Goal: Task Accomplishment & Management: Manage account settings

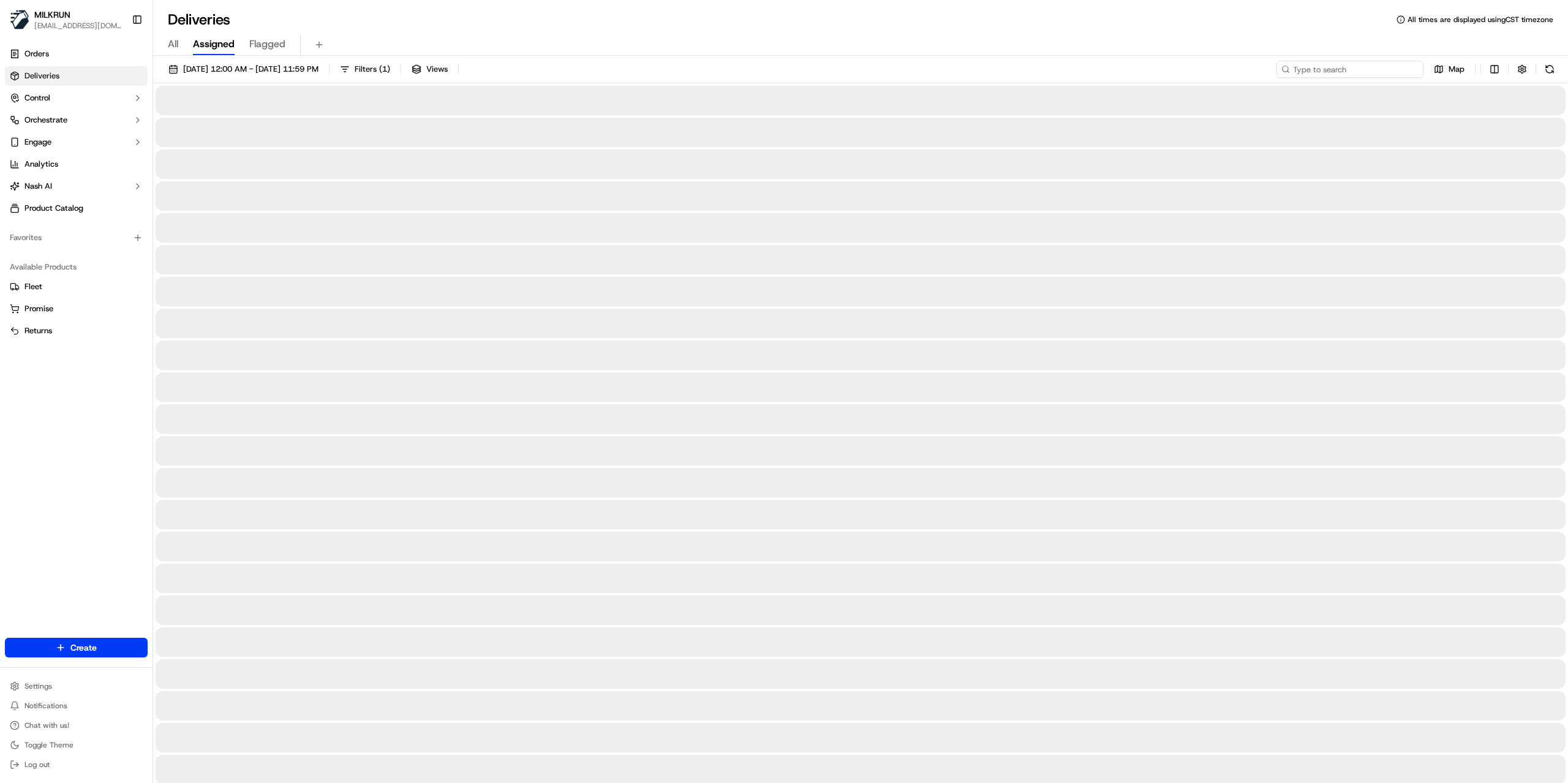
click at [1340, 76] on input at bounding box center [1350, 68] width 147 height 17
paste input "8ce4e35e-f2a5-40a8-a59e-31b51984f35e"
type input "8ce4e35e-f2a5-40a8-a59e-31b51984f35e"
click at [1361, 74] on input at bounding box center [1350, 68] width 147 height 17
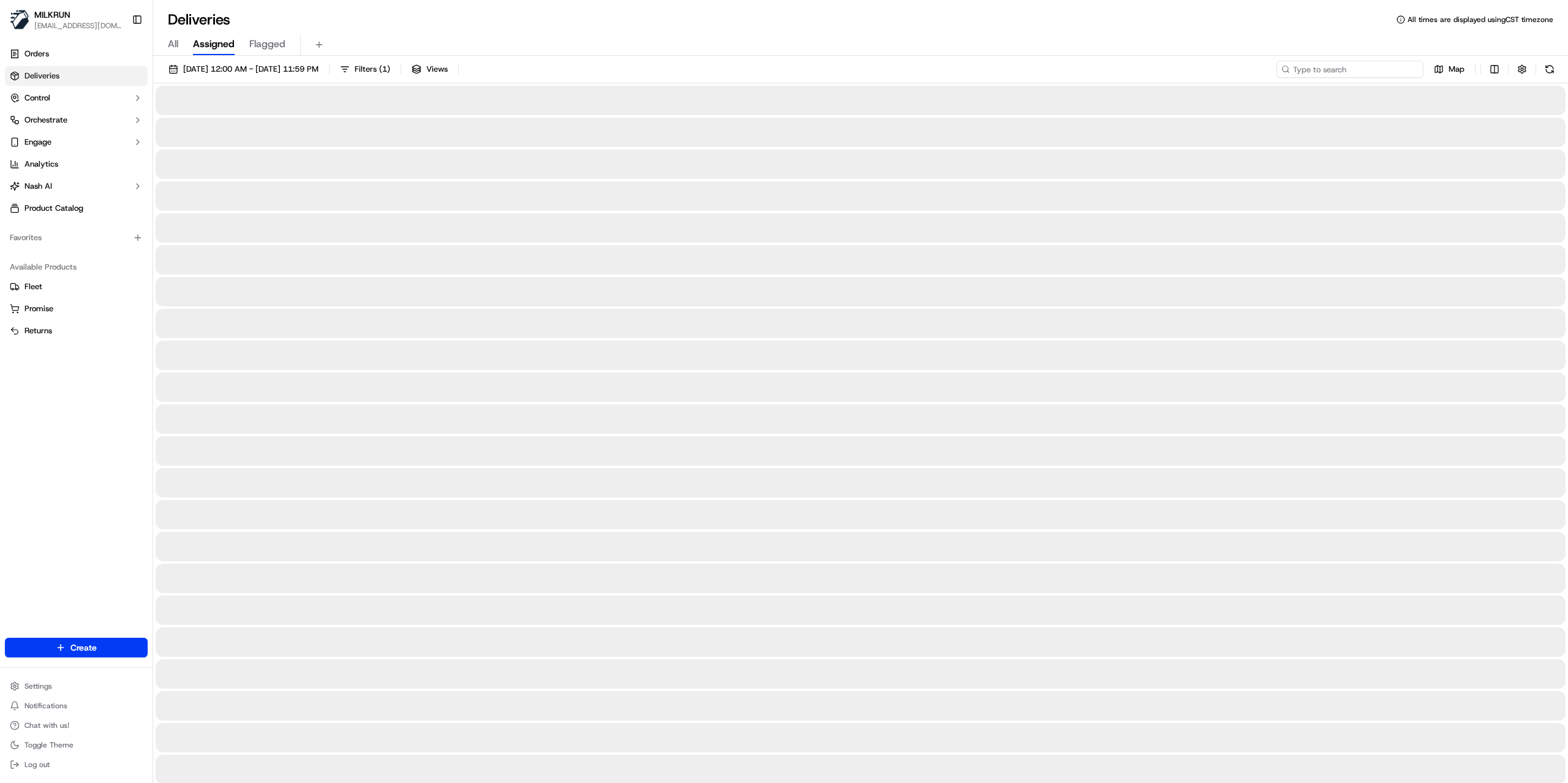
paste input "8ce4e35e-f2a5-40a8-a59e-31b51984f35e"
type input "8ce4e35e-f2a5-40a8-a59e-31b51984f35e"
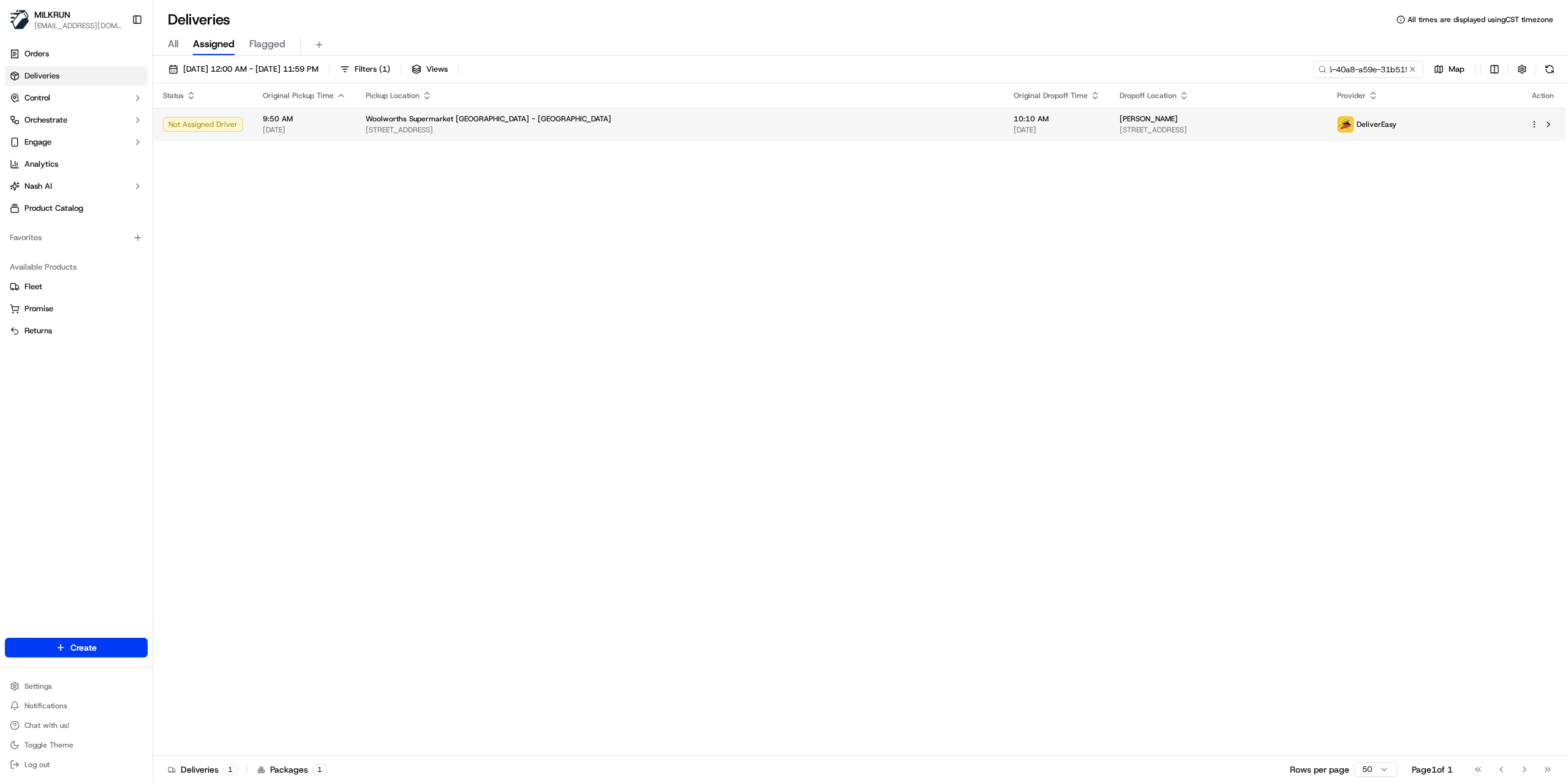
click at [1119, 129] on span "[STREET_ADDRESS]" at bounding box center [1218, 129] width 197 height 10
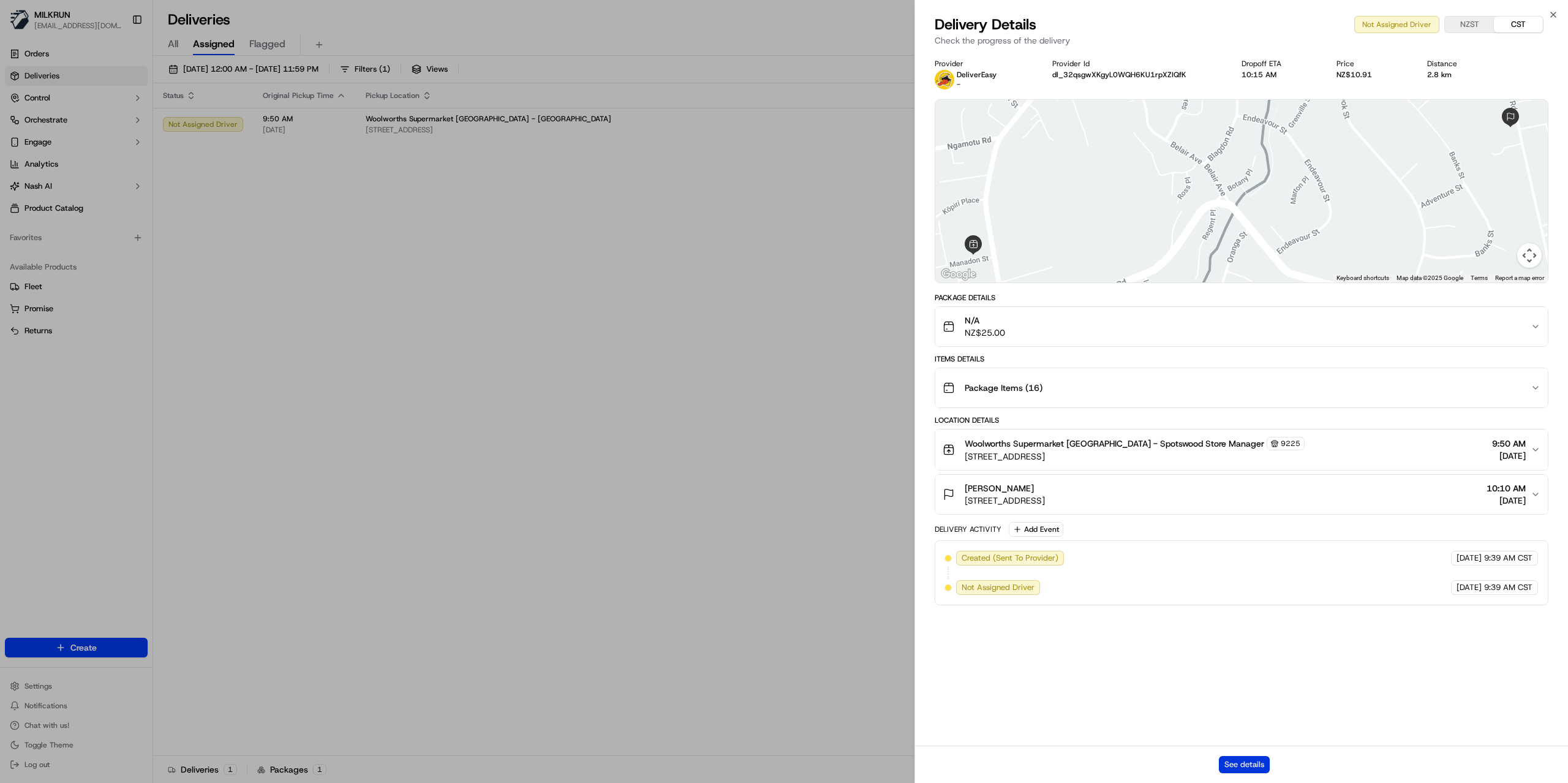
click at [1227, 768] on button "See details" at bounding box center [1244, 764] width 51 height 17
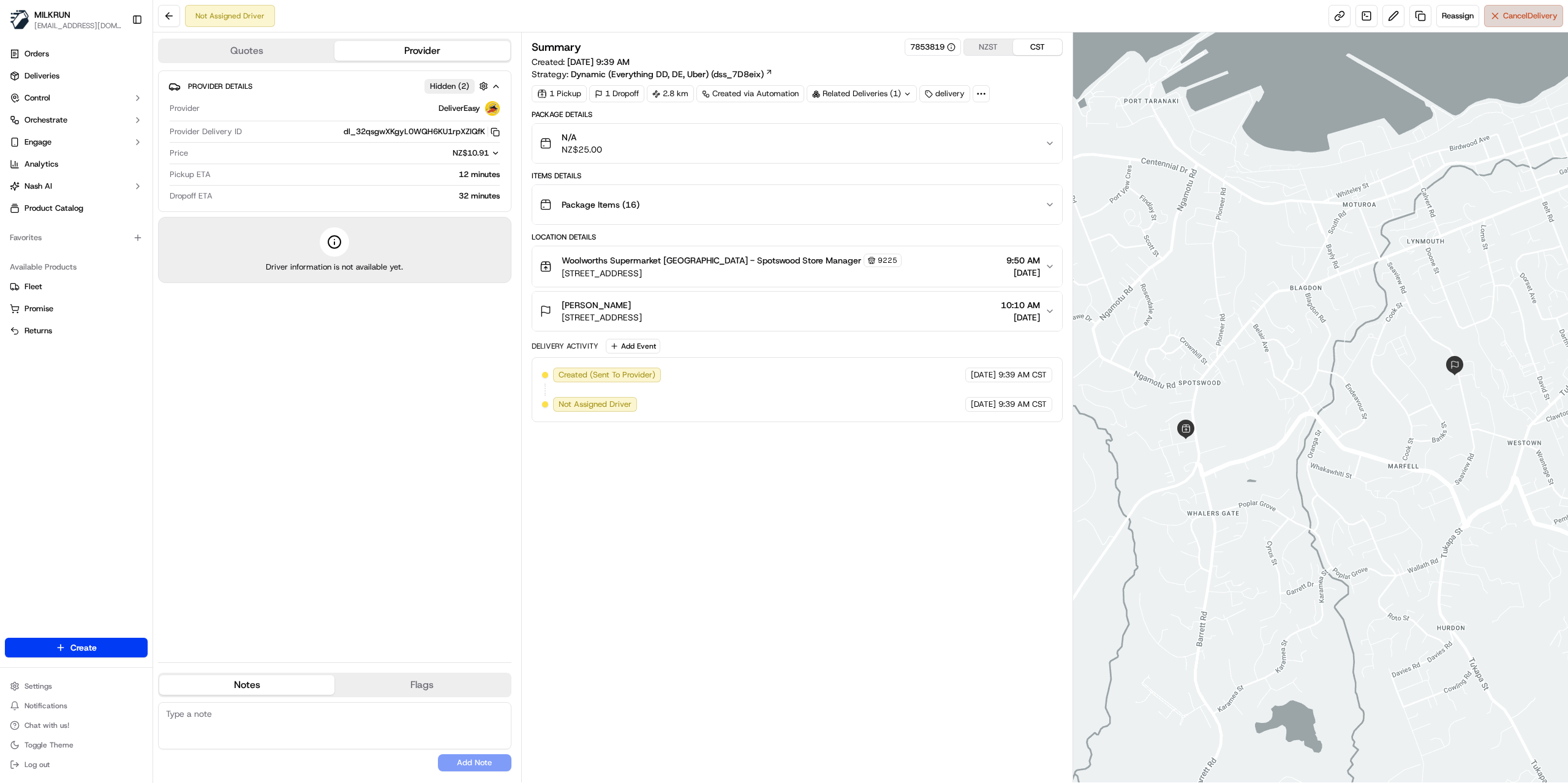
click at [1497, 19] on button "Cancel Delivery" at bounding box center [1523, 16] width 79 height 22
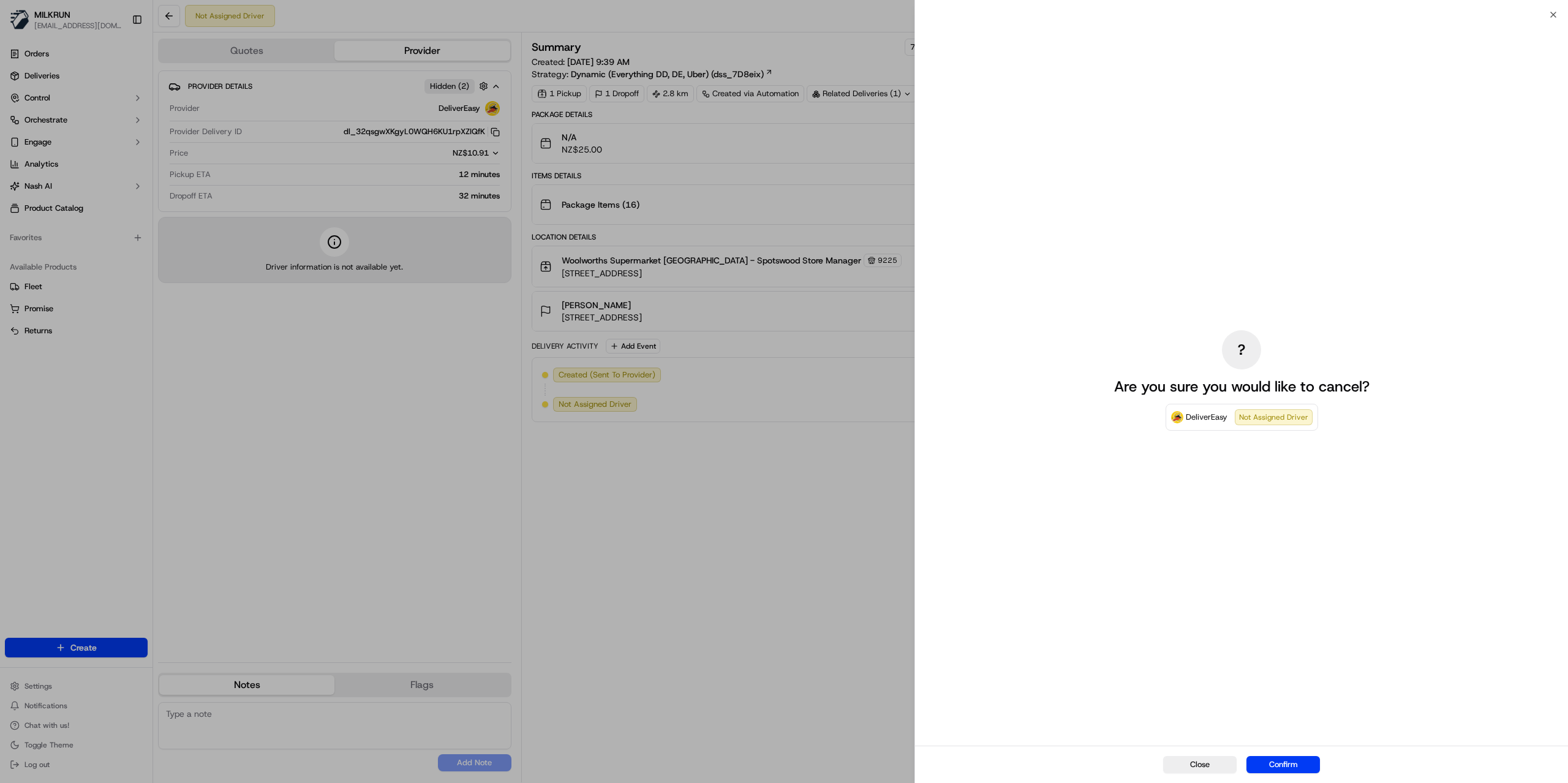
drag, startPoint x: 1277, startPoint y: 761, endPoint x: 1259, endPoint y: 748, distance: 22.2
click at [1279, 761] on button "Confirm" at bounding box center [1283, 764] width 74 height 17
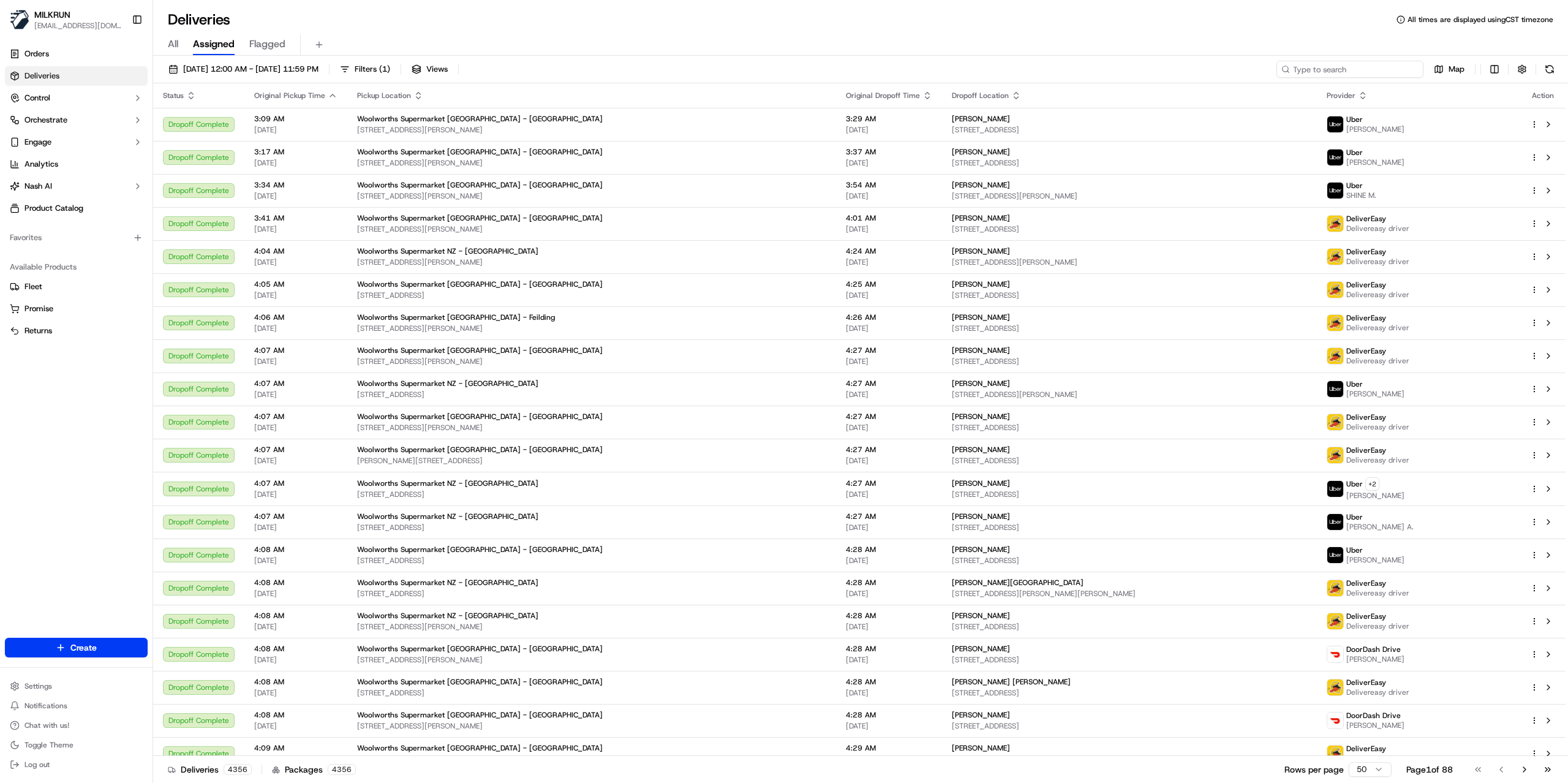
click at [1357, 73] on input at bounding box center [1350, 68] width 147 height 17
paste input "85eb7fd5-39a1-4c5e-8223-c49b75523daf"
type input "85eb7fd5-39a1-4c5e-8223-c49b75523daf"
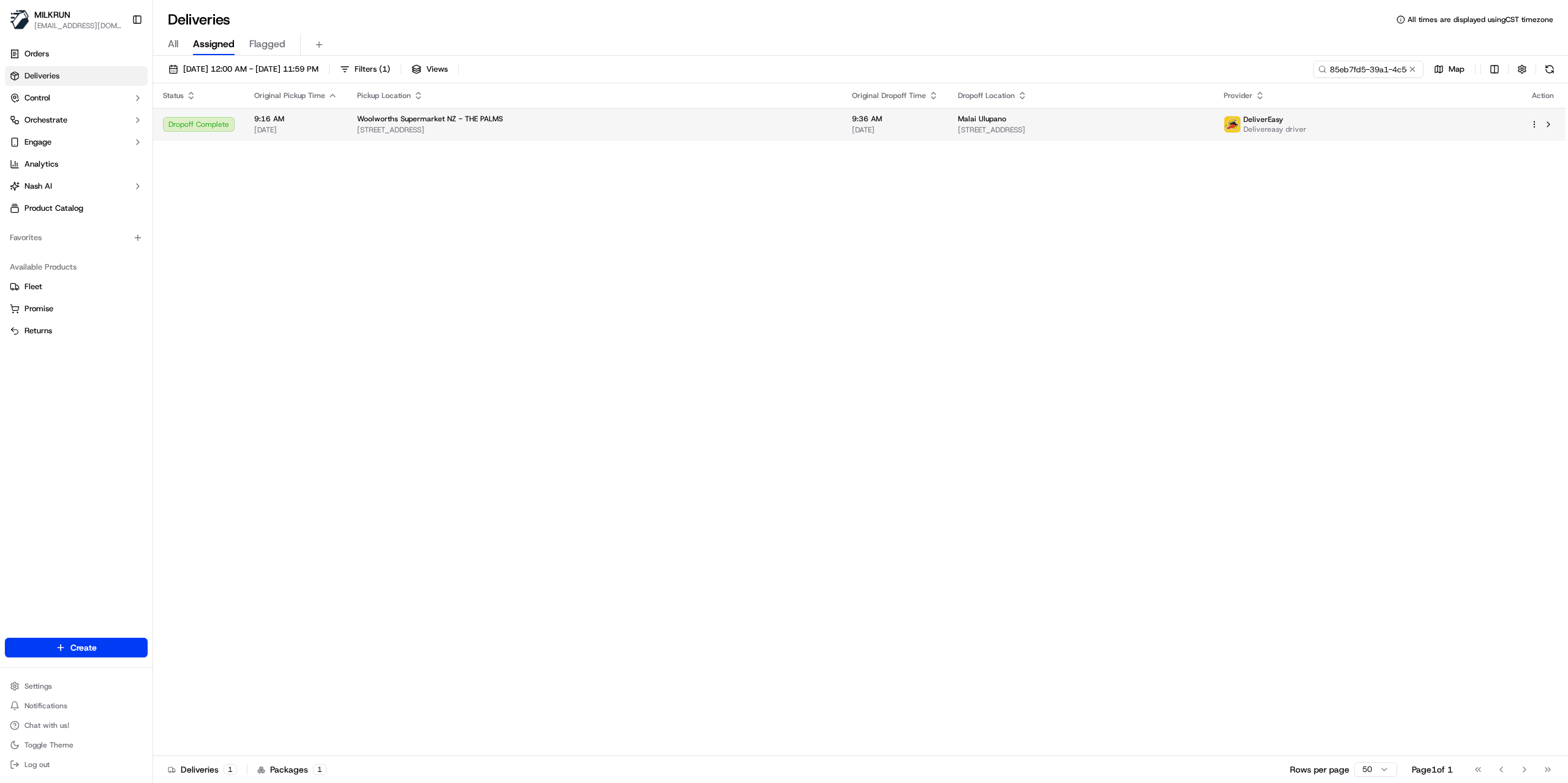
click at [635, 136] on td "Woolworths Supermarket NZ - THE PALMS 18 Marshland Rd, Christchurch, Canterbury…" at bounding box center [595, 124] width 495 height 33
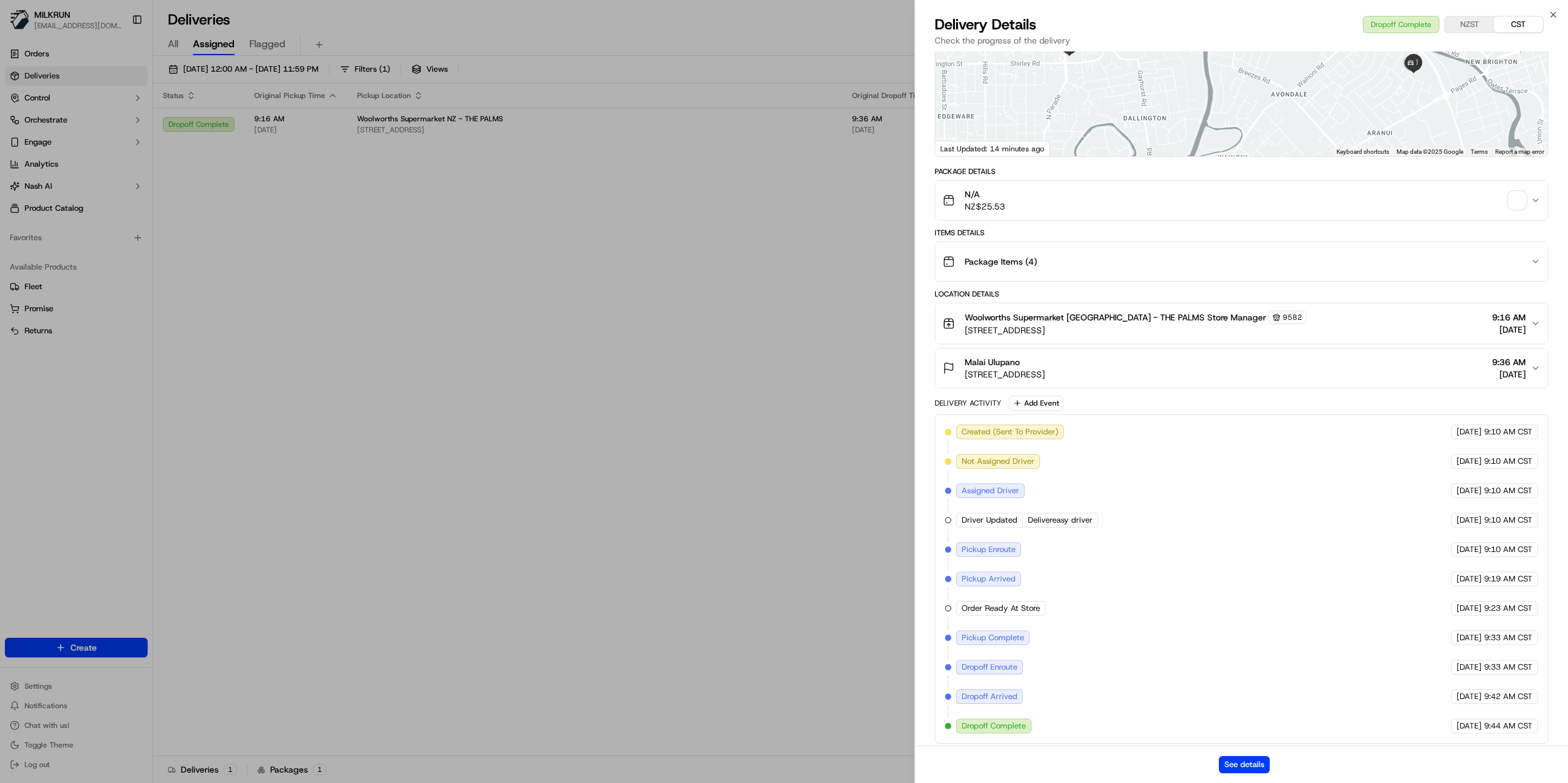
scroll to position [138, 0]
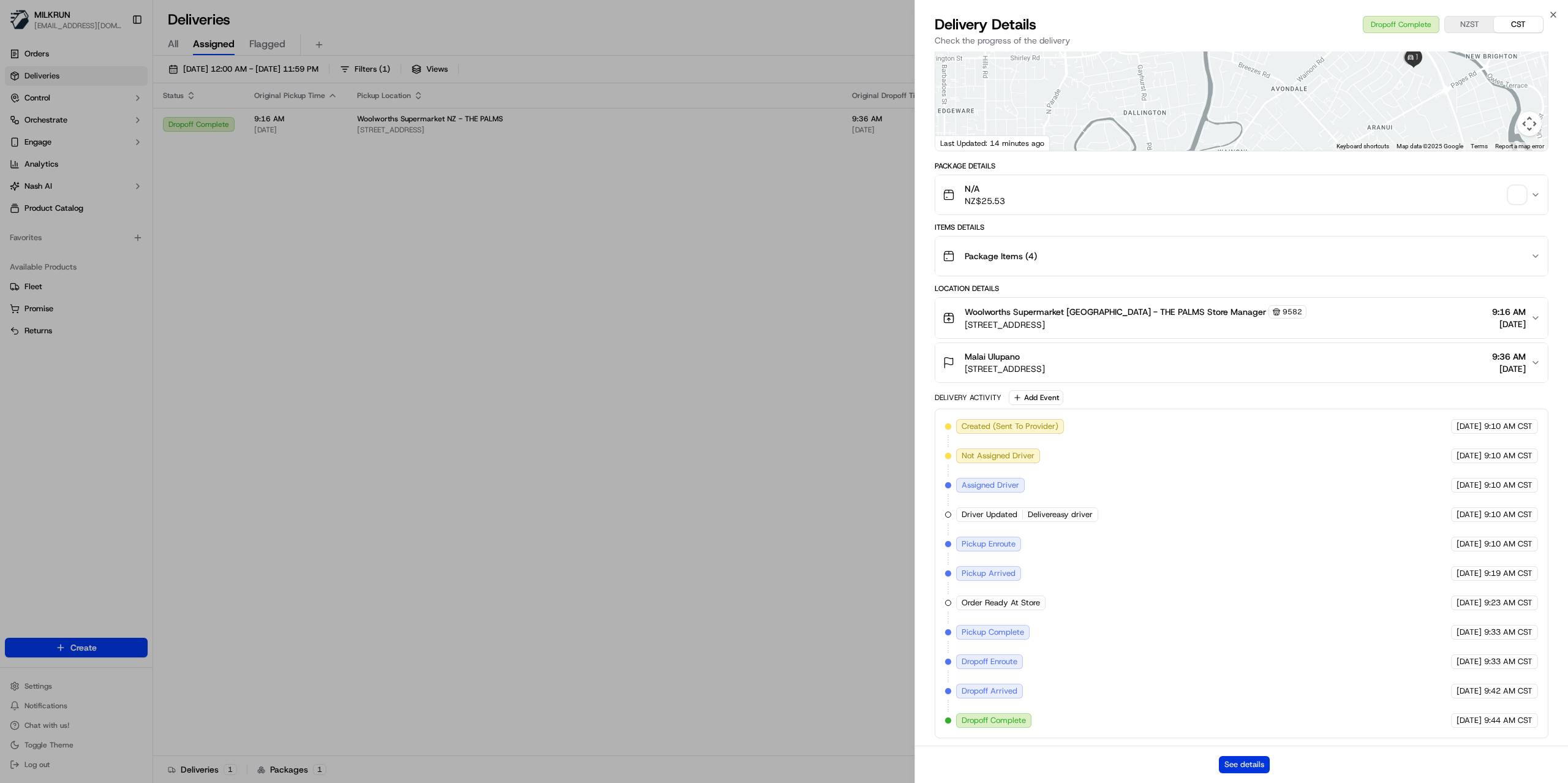
click at [1252, 760] on button "See details" at bounding box center [1244, 764] width 51 height 17
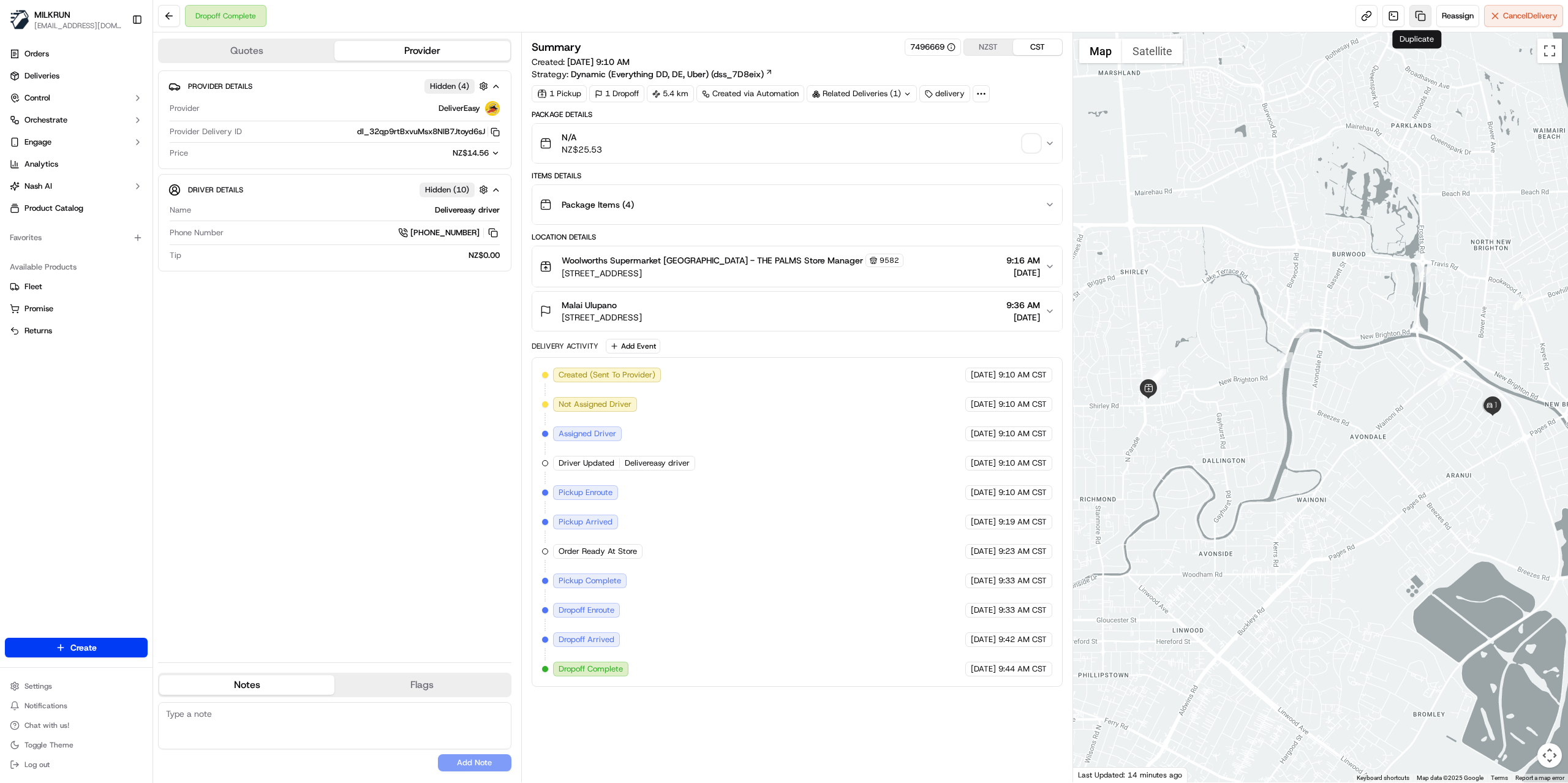
click at [1419, 18] on link at bounding box center [1420, 16] width 22 height 22
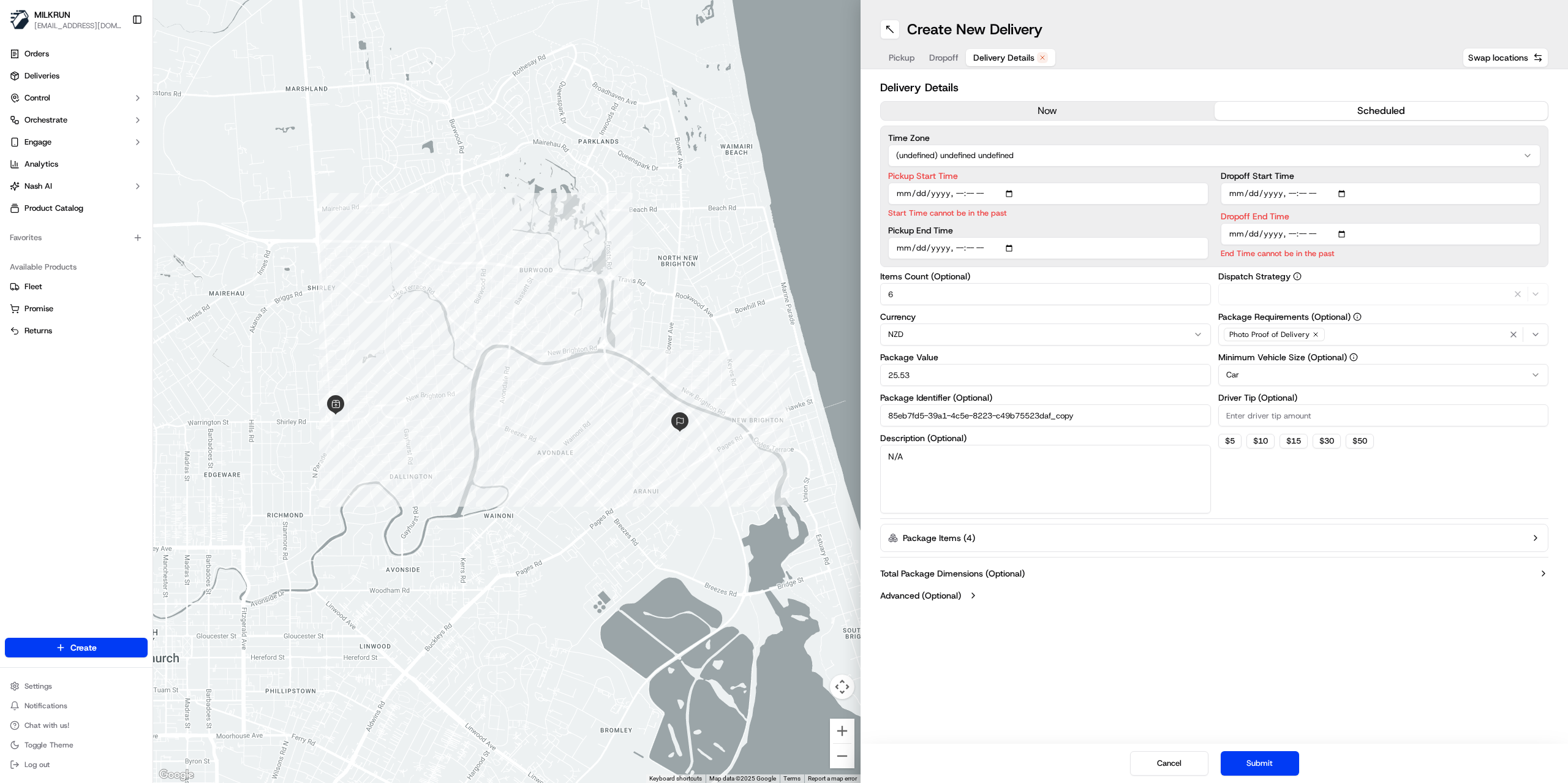
click at [1010, 59] on span "Delivery Details" at bounding box center [1003, 58] width 61 height 12
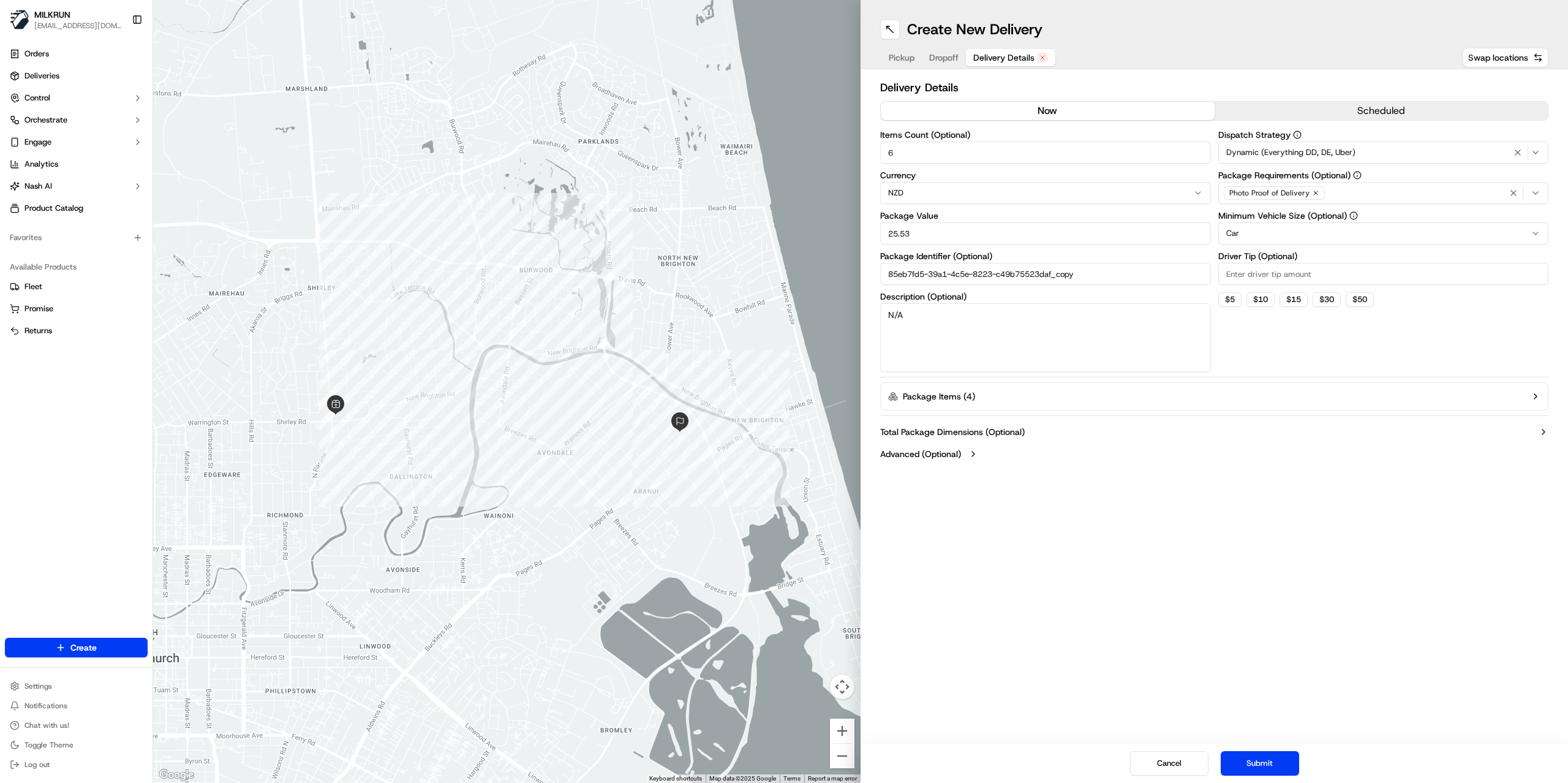
click at [1012, 118] on button "now" at bounding box center [1047, 111] width 334 height 19
click at [1254, 753] on button "Submit" at bounding box center [1260, 763] width 78 height 25
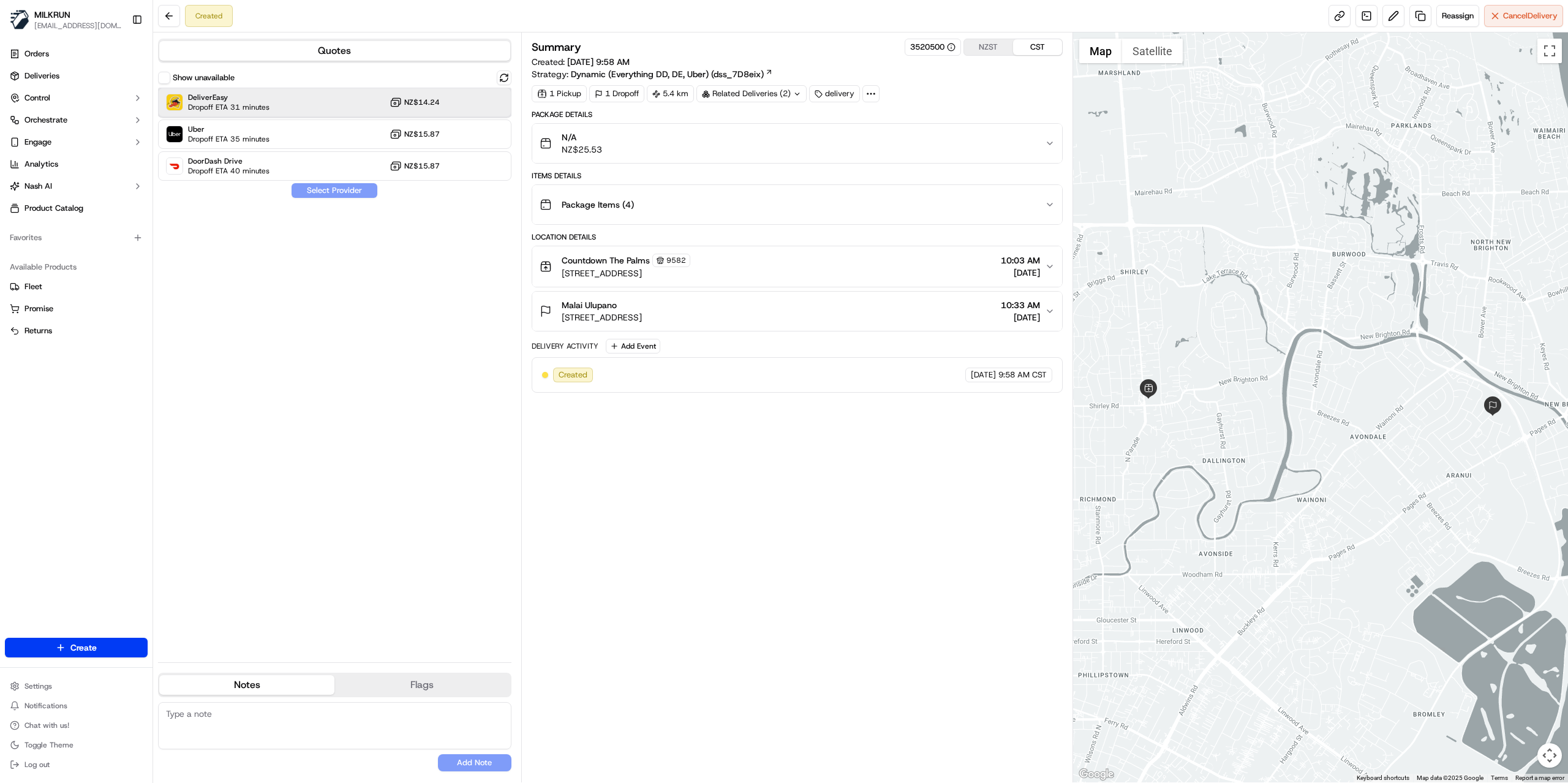
click at [304, 110] on div "DeliverEasy Dropoff ETA 31 minutes NZ$14.24" at bounding box center [334, 102] width 354 height 29
click at [343, 187] on button "Assign Provider" at bounding box center [334, 191] width 87 height 15
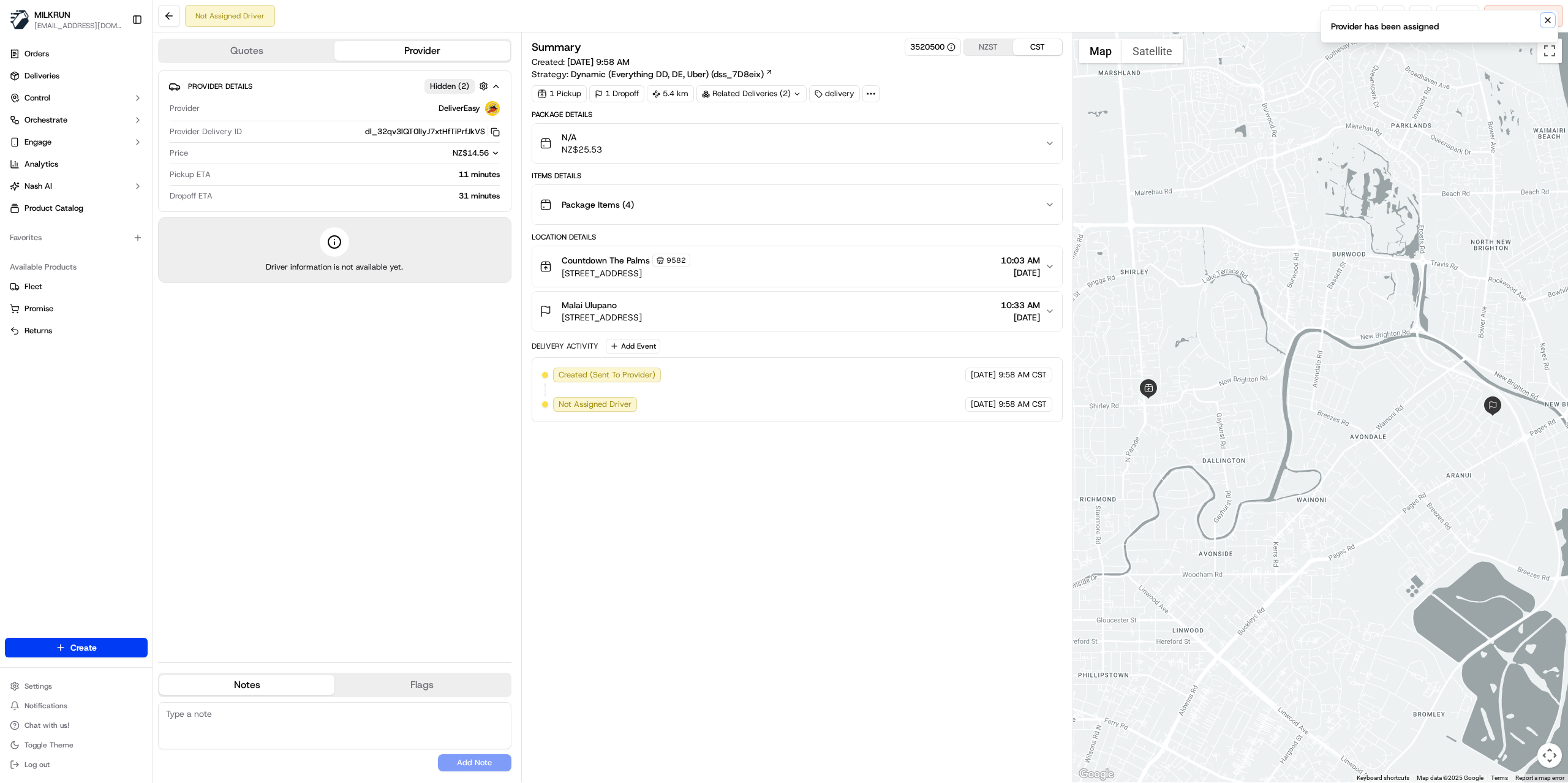
drag, startPoint x: 1546, startPoint y: 23, endPoint x: 1534, endPoint y: 22, distance: 12.0
click at [1546, 22] on icon "Notifications (F8)" at bounding box center [1547, 20] width 10 height 10
click at [1336, 17] on link at bounding box center [1338, 16] width 22 height 22
